Goal: Obtain resource: Download file/media

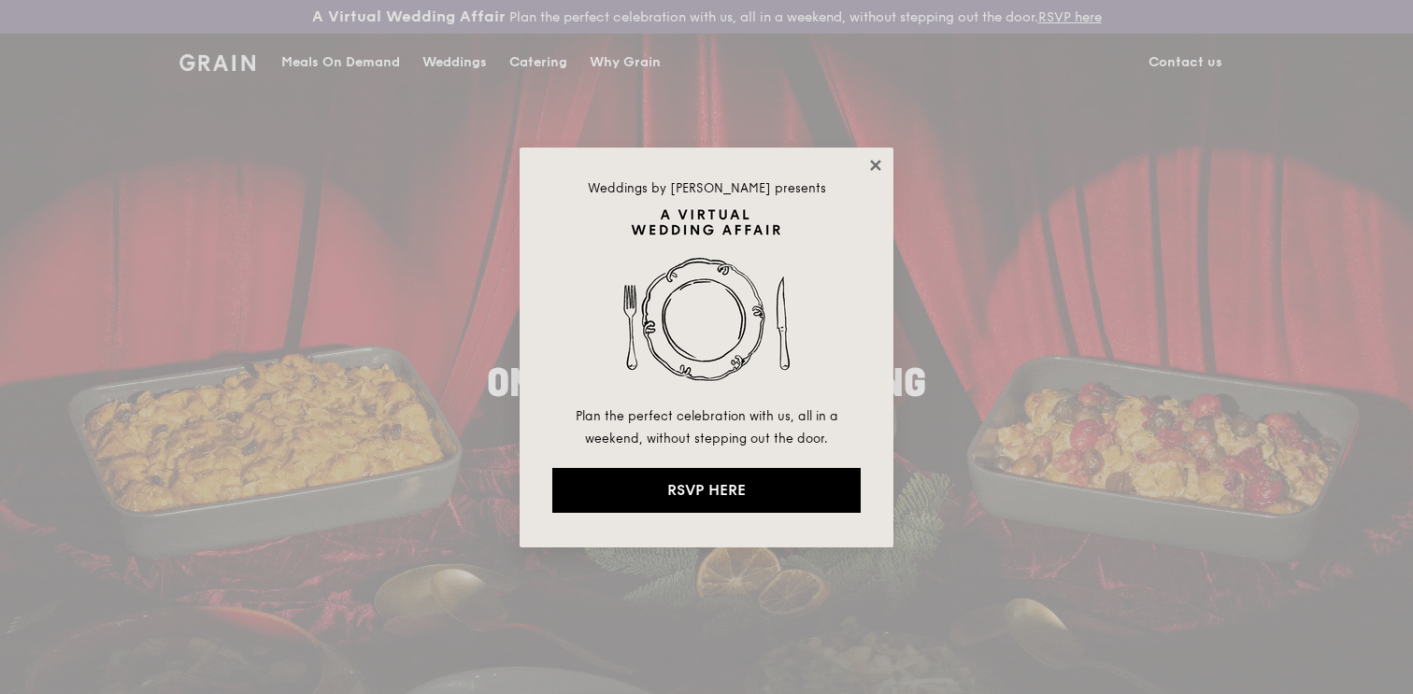
click at [874, 164] on icon at bounding box center [875, 165] width 10 height 10
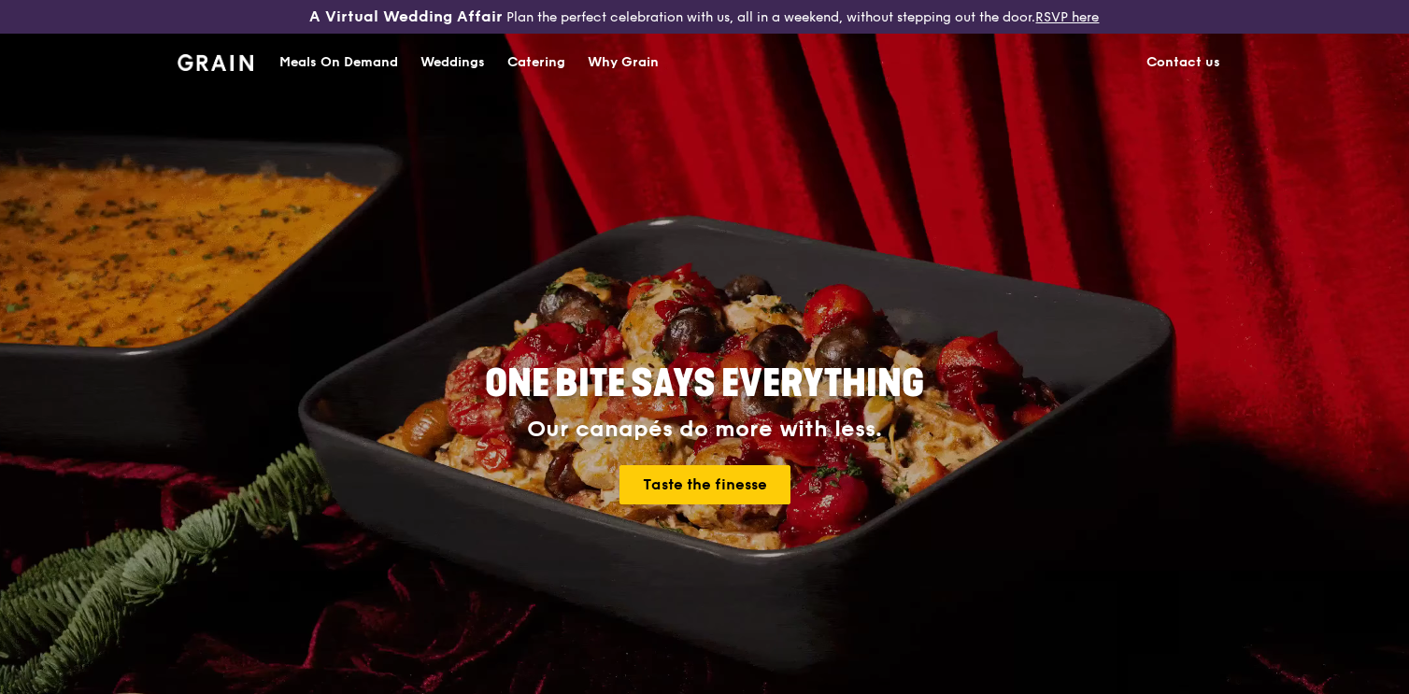
click at [528, 67] on div "Catering" at bounding box center [536, 63] width 58 height 56
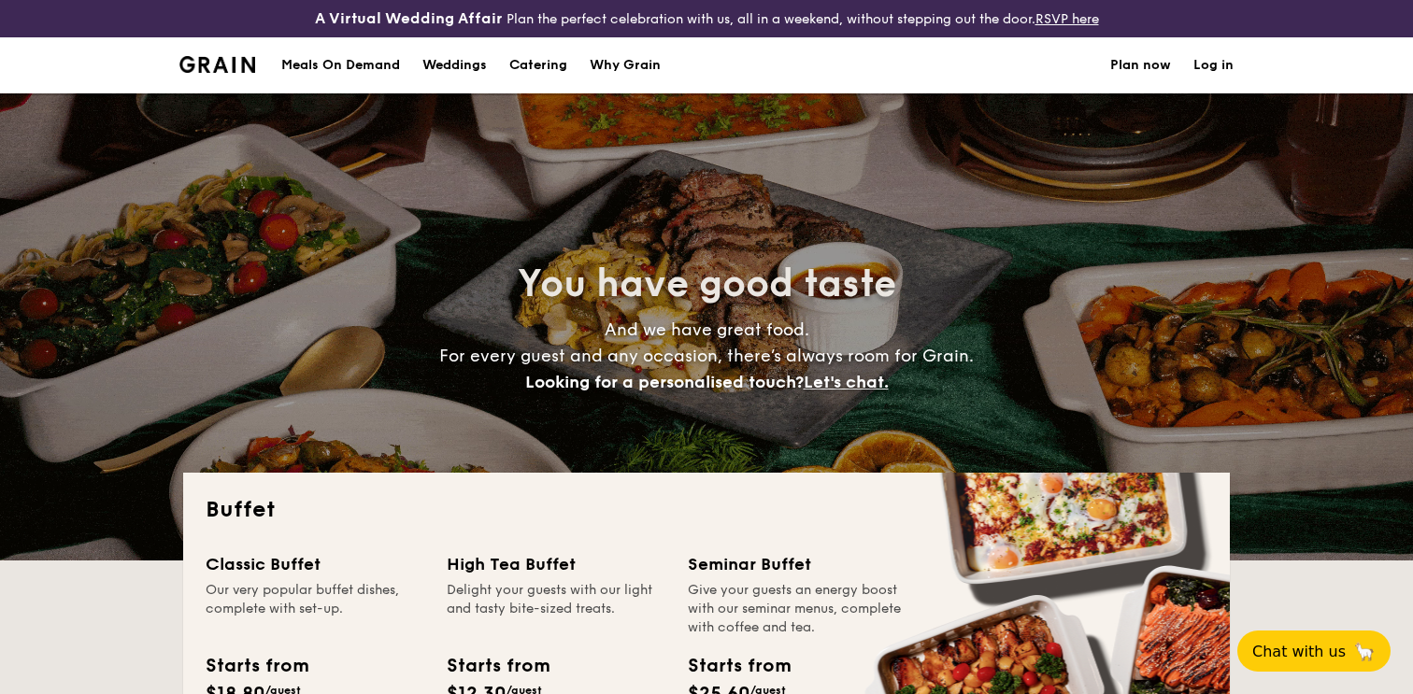
select select
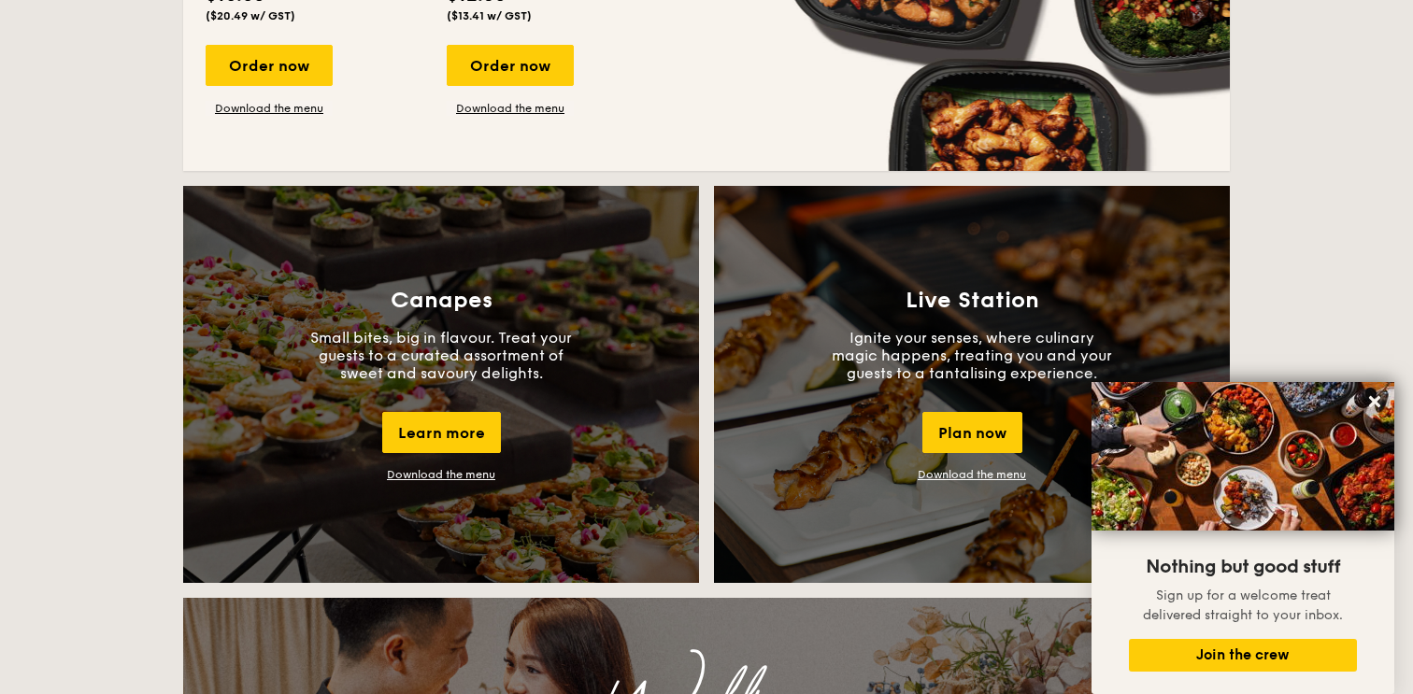
scroll to position [1735, 0]
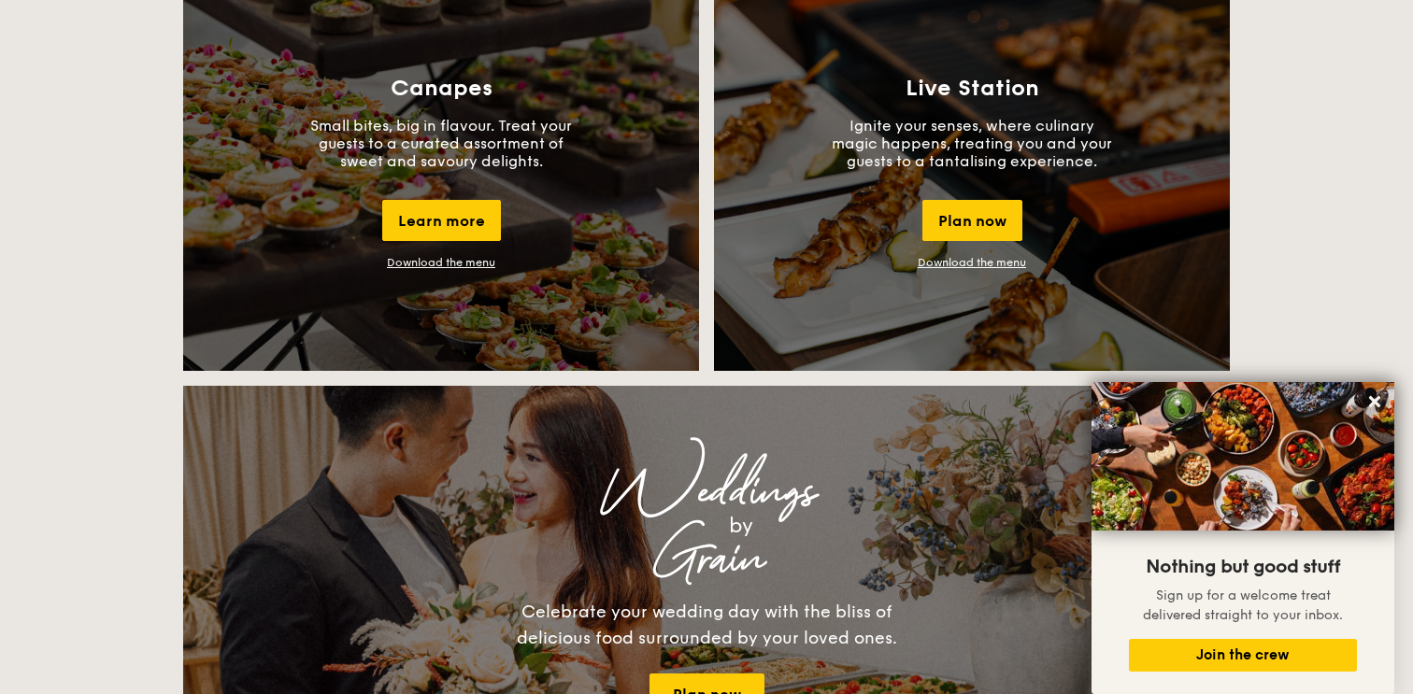
click at [978, 263] on link "Download the menu" at bounding box center [972, 262] width 108 height 13
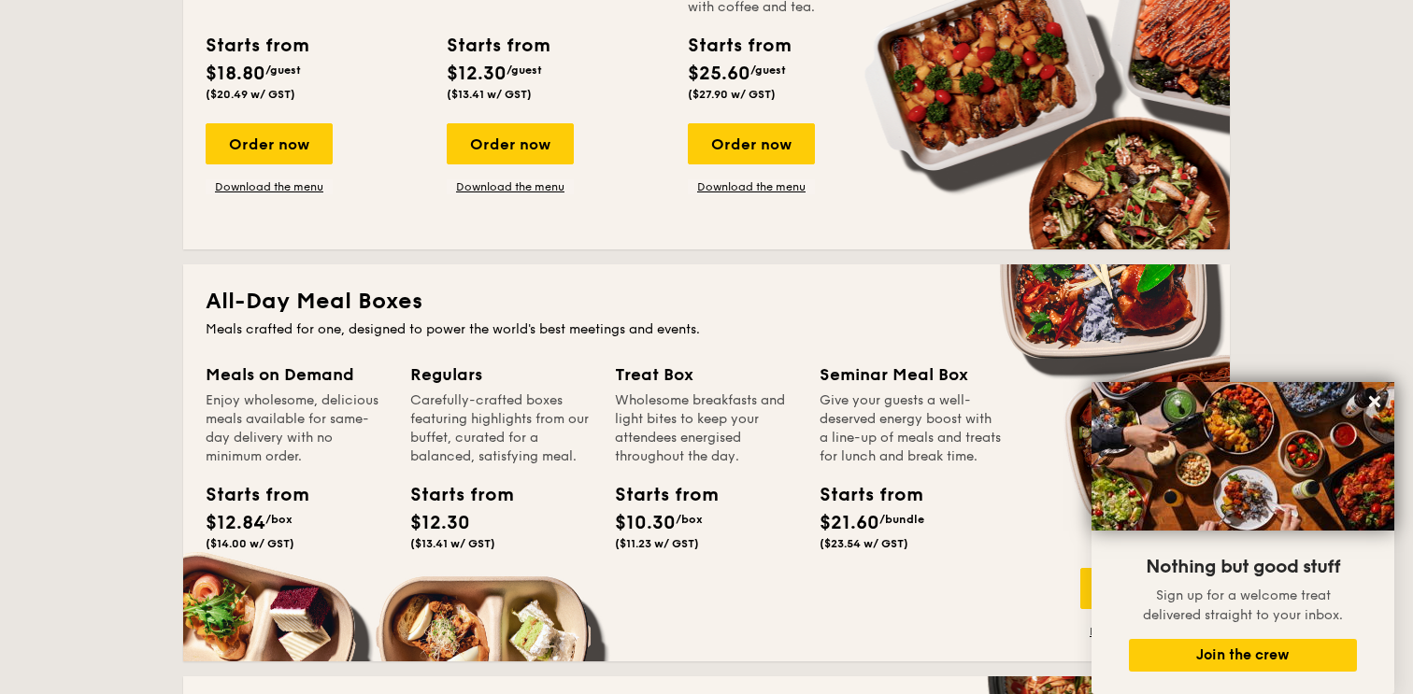
scroll to position [617, 0]
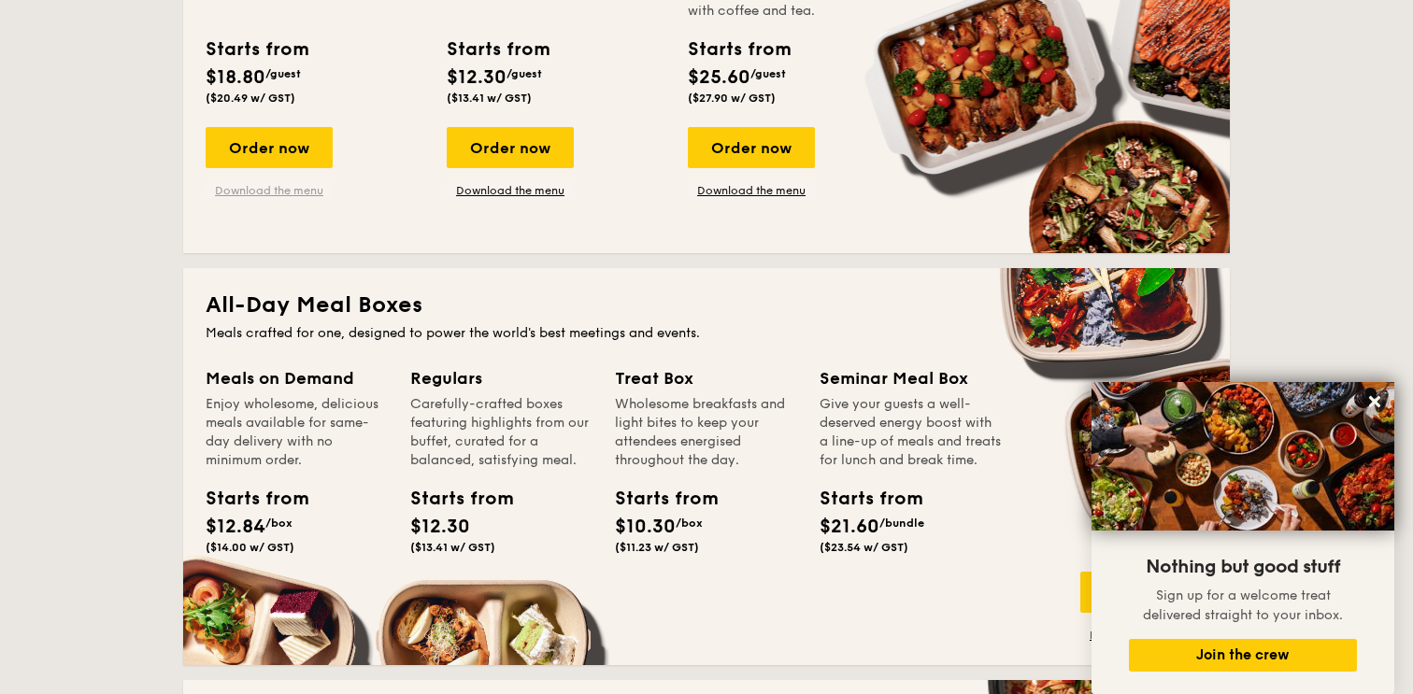
click at [263, 187] on link "Download the menu" at bounding box center [269, 190] width 127 height 15
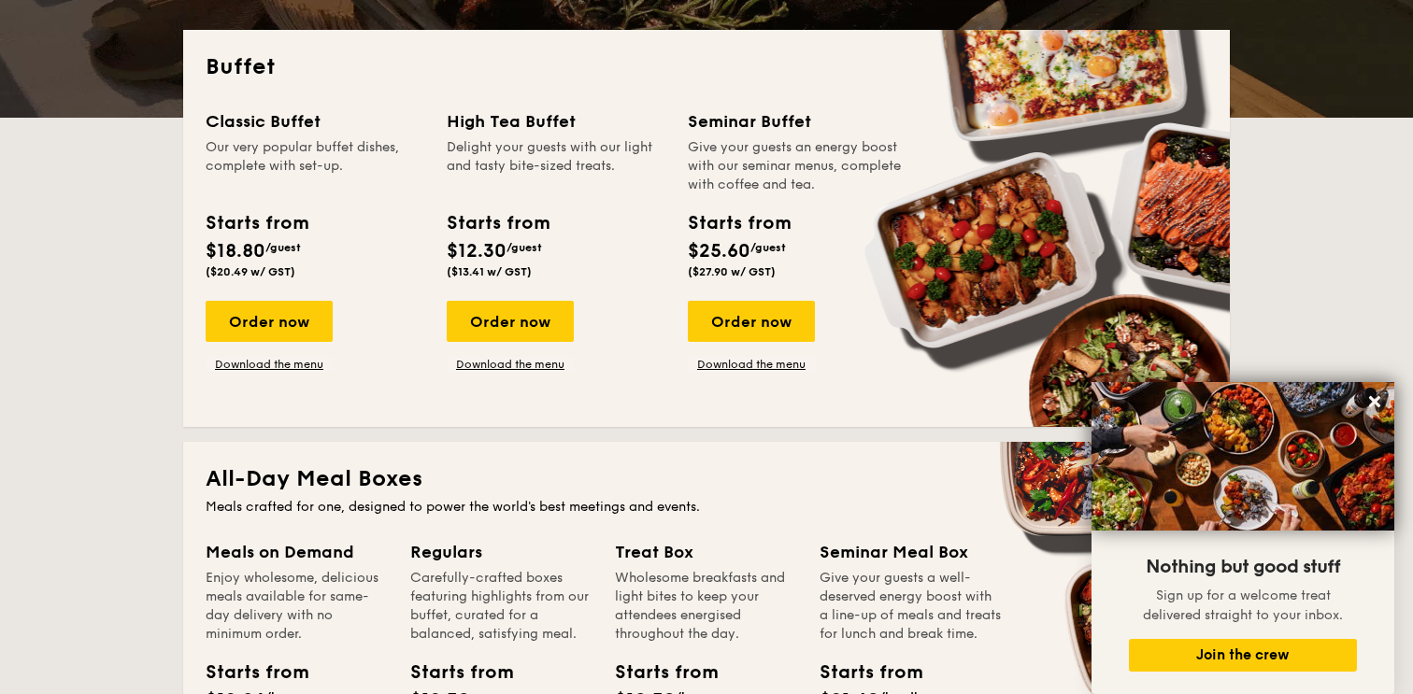
scroll to position [355, 0]
